Goal: Transaction & Acquisition: Purchase product/service

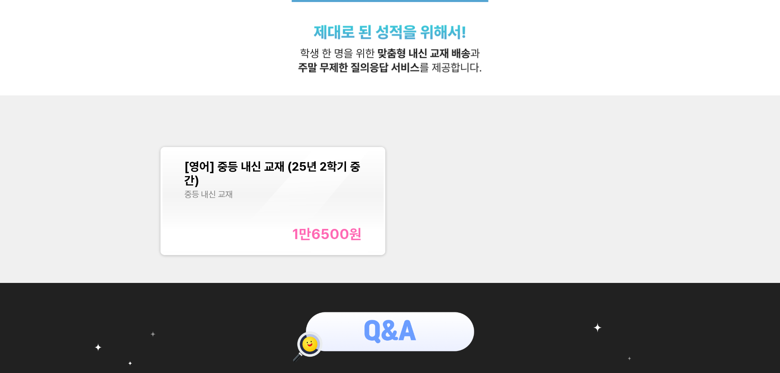
scroll to position [82, 0]
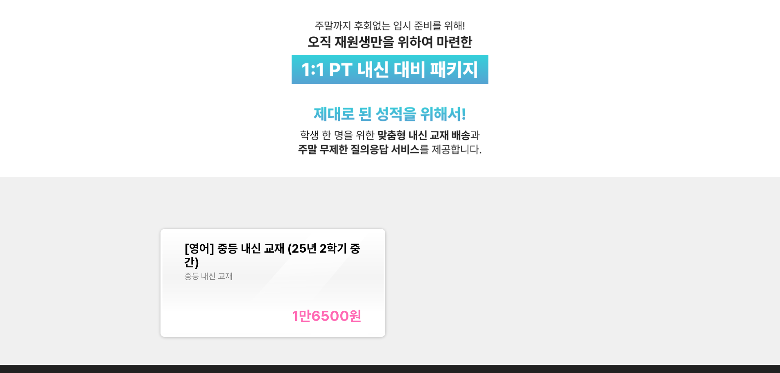
scroll to position [246, 0]
